Goal: Navigation & Orientation: Understand site structure

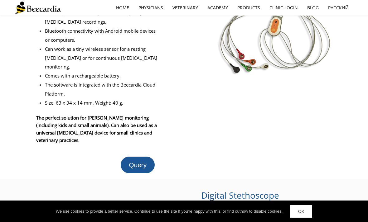
scroll to position [227, 0]
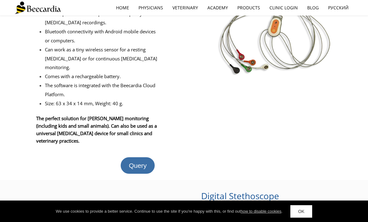
click at [138, 162] on span "Query" at bounding box center [138, 165] width 18 height 7
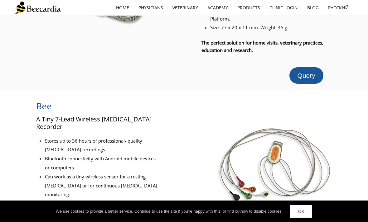
scroll to position [0, 0]
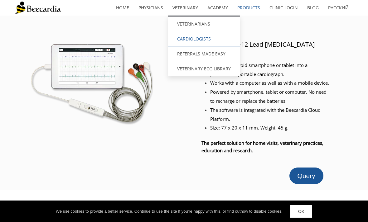
click at [202, 32] on link "Cardiologists" at bounding box center [204, 38] width 72 height 15
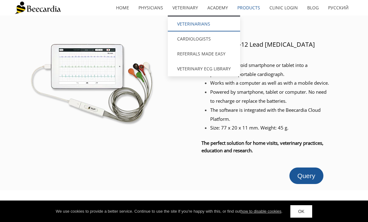
click at [204, 27] on link "Veterinarians" at bounding box center [204, 24] width 72 height 15
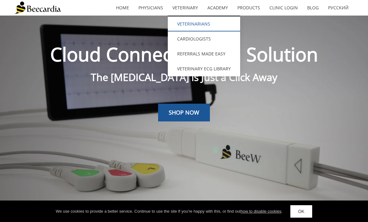
click at [206, 23] on link "Veterinarians" at bounding box center [204, 24] width 72 height 15
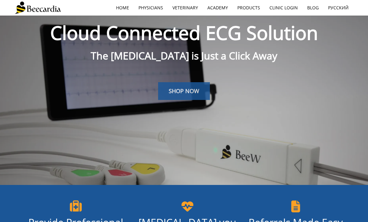
click at [195, 94] on span "SHOP NOW" at bounding box center [184, 90] width 31 height 7
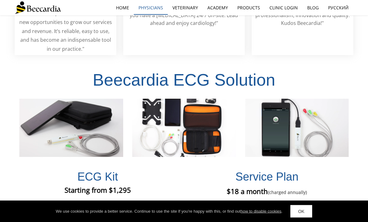
scroll to position [1201, 0]
click at [162, 12] on link "Physicians" at bounding box center [151, 8] width 34 height 14
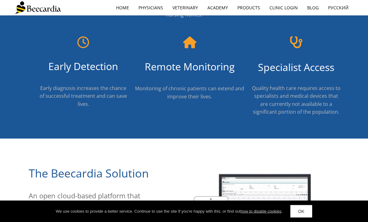
scroll to position [213, 0]
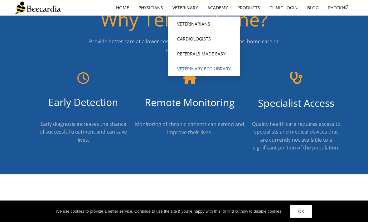
click at [220, 71] on link "Veterinary ECG Library" at bounding box center [204, 68] width 72 height 15
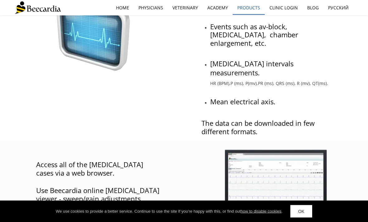
scroll to position [321, 0]
click at [250, 5] on link "Products" at bounding box center [248, 8] width 32 height 14
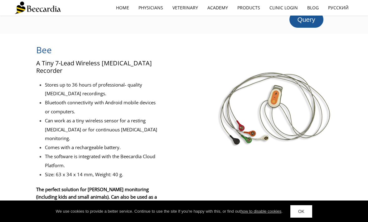
scroll to position [176, 0]
